Goal: Task Accomplishment & Management: Manage account settings

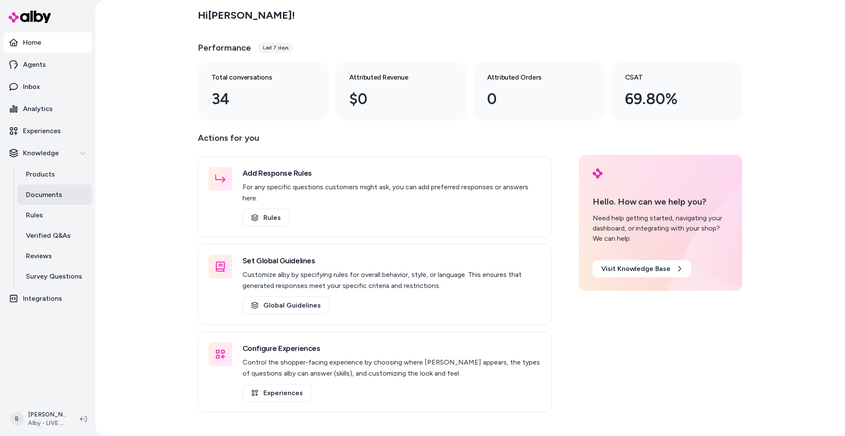
click at [47, 192] on p "Documents" at bounding box center [44, 195] width 36 height 10
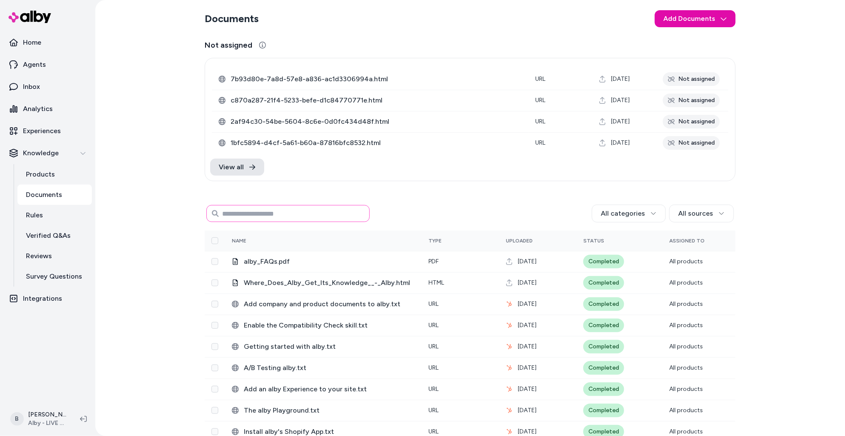
click at [273, 217] on input at bounding box center [287, 213] width 163 height 17
click at [273, 216] on input at bounding box center [287, 213] width 163 height 17
type input "****"
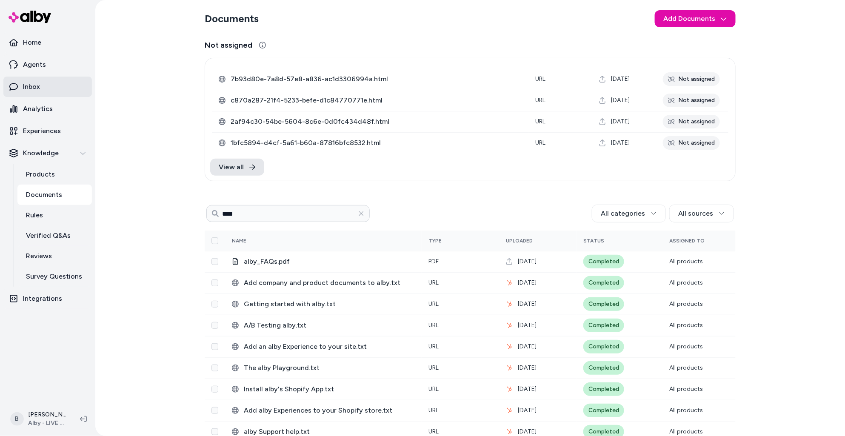
click at [28, 86] on p "Inbox" at bounding box center [31, 87] width 17 height 10
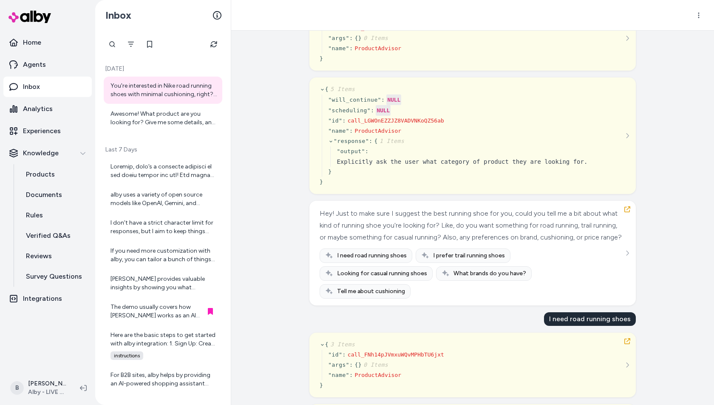
scroll to position [82, 0]
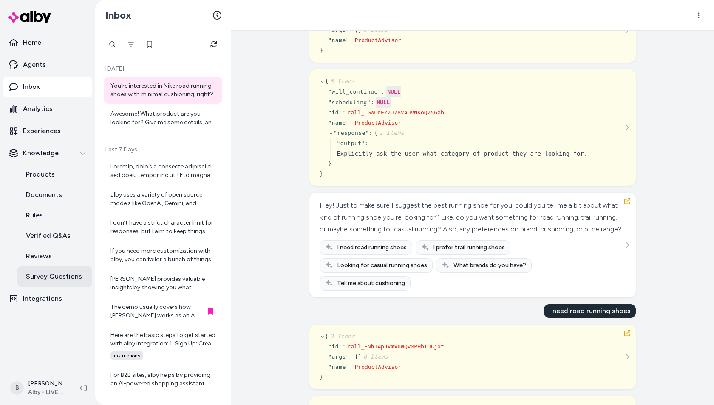
click at [50, 278] on p "Survey Questions" at bounding box center [54, 276] width 56 height 10
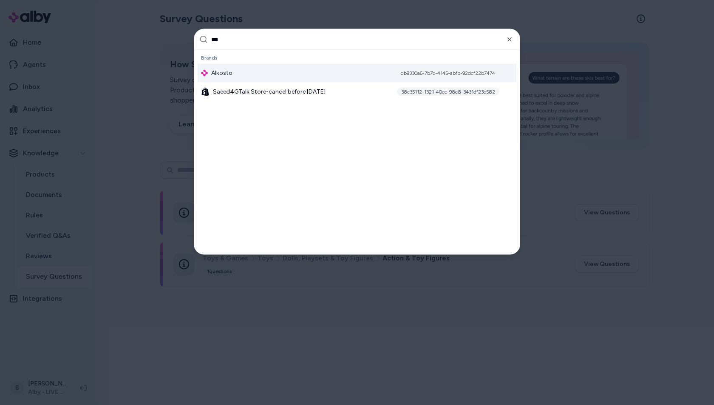
type input "****"
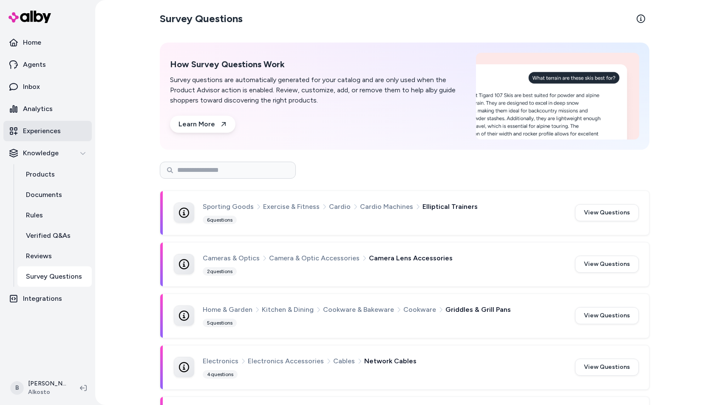
click at [55, 126] on p "Experiences" at bounding box center [42, 131] width 38 height 10
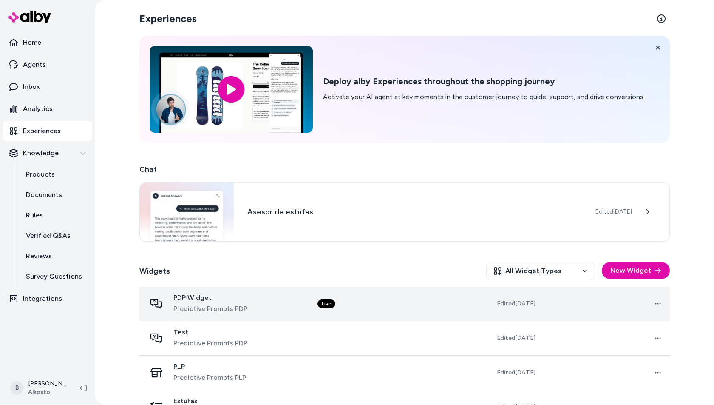
click at [210, 300] on span "PDP Widget" at bounding box center [211, 297] width 74 height 9
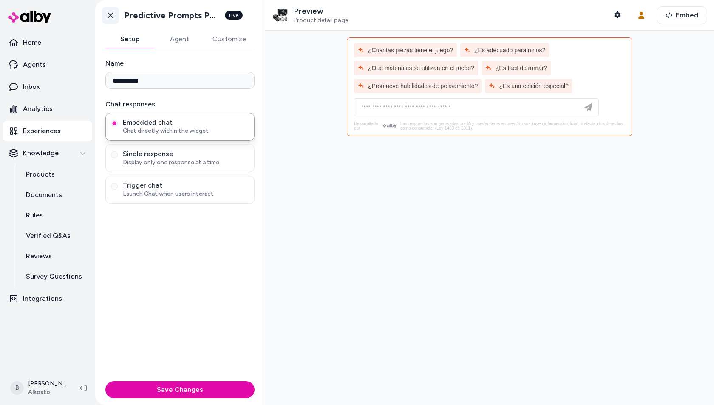
click at [110, 16] on icon at bounding box center [110, 16] width 5 height 6
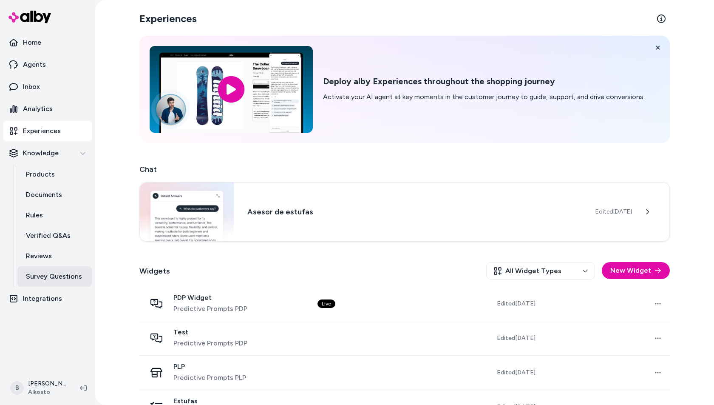
click at [51, 277] on p "Survey Questions" at bounding box center [54, 276] width 56 height 10
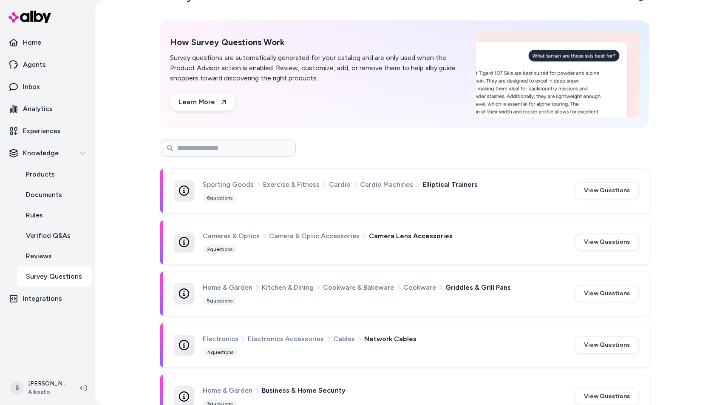
scroll to position [13, 0]
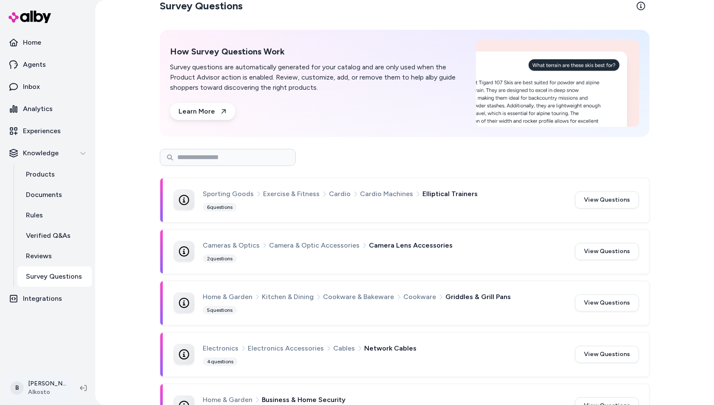
click at [43, 388] on html "Home Agents Inbox Analytics Experiences Knowledge Products Documents Rules Veri…" at bounding box center [357, 202] width 714 height 405
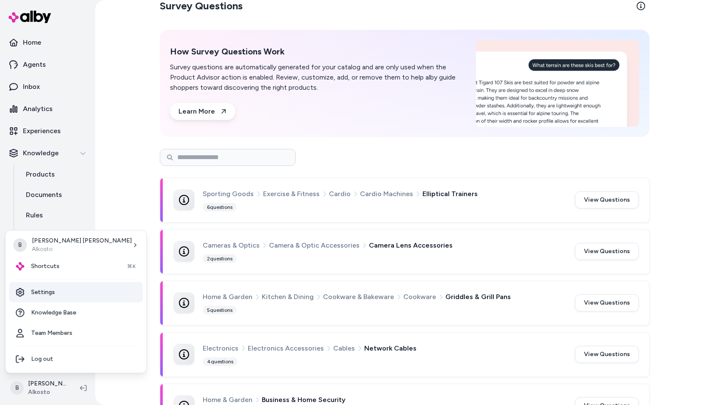
click at [68, 291] on link "Settings" at bounding box center [76, 292] width 134 height 20
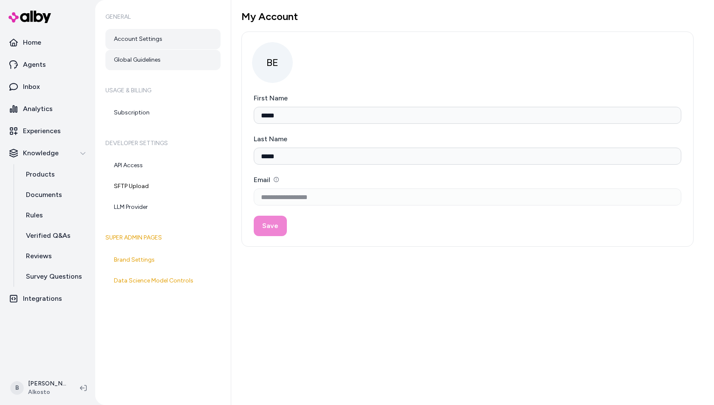
click at [152, 63] on link "Global Guidelines" at bounding box center [162, 60] width 115 height 20
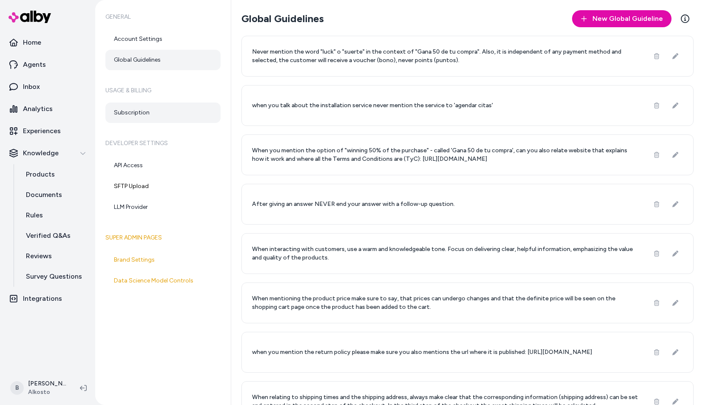
click at [139, 113] on link "Subscription" at bounding box center [162, 112] width 115 height 20
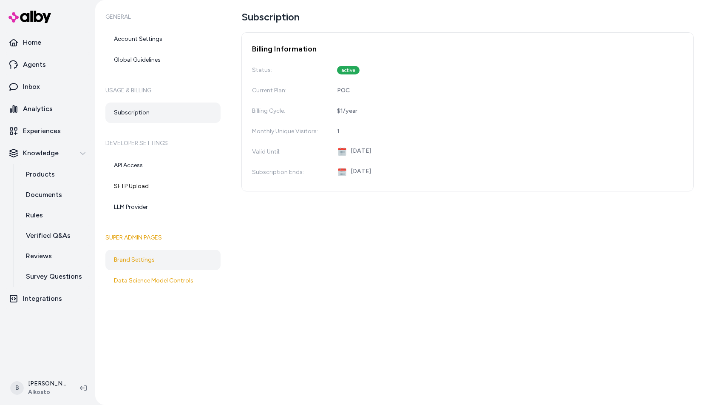
click at [137, 261] on link "Brand Settings" at bounding box center [162, 260] width 115 height 20
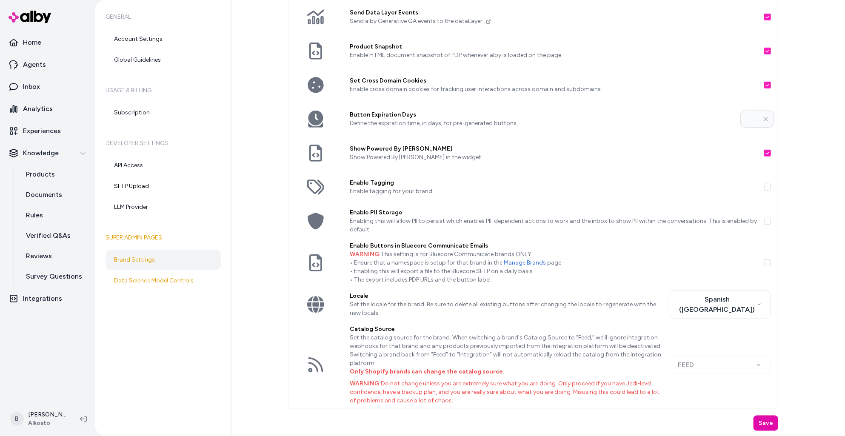
scroll to position [133, 0]
